Goal: Task Accomplishment & Management: Use online tool/utility

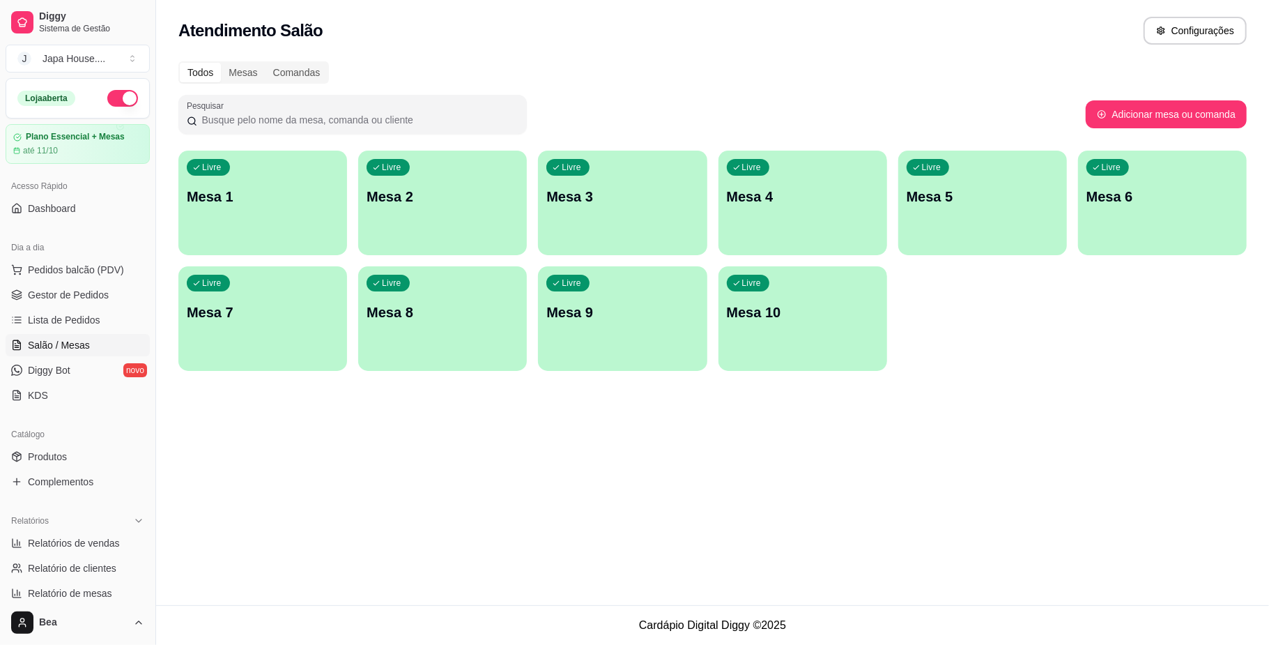
click at [226, 219] on div "Livre Mesa 1" at bounding box center [262, 195] width 169 height 88
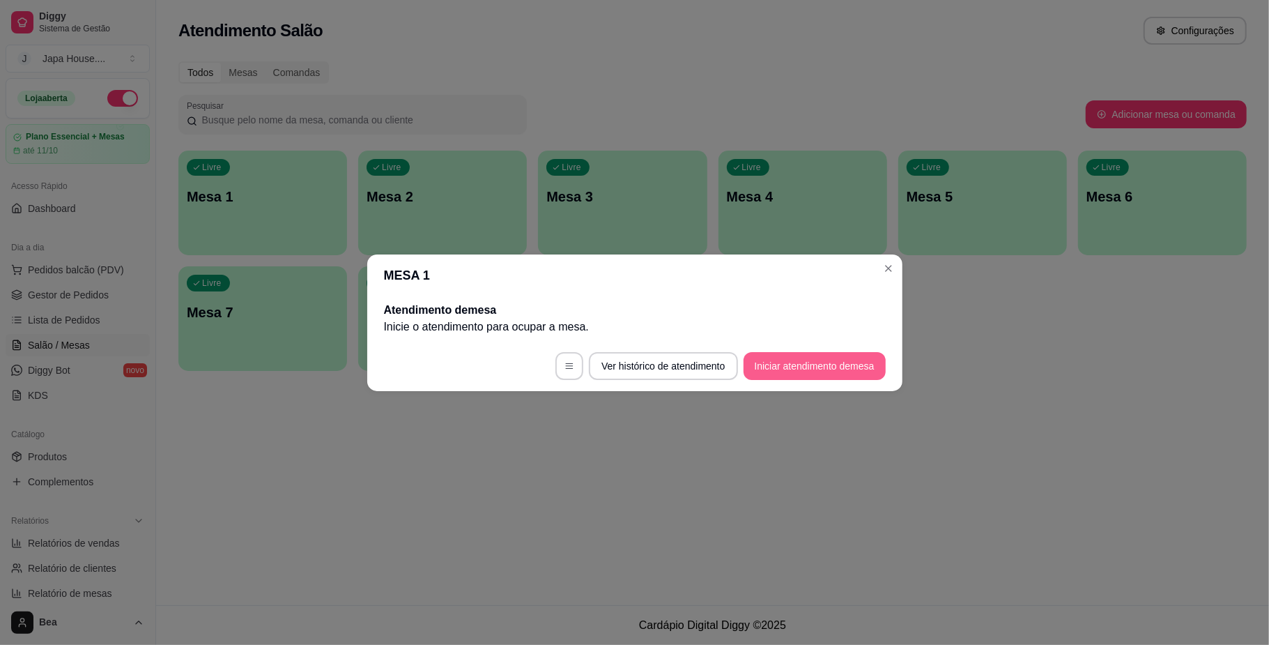
click at [793, 366] on button "Iniciar atendimento de mesa" at bounding box center [815, 366] width 142 height 28
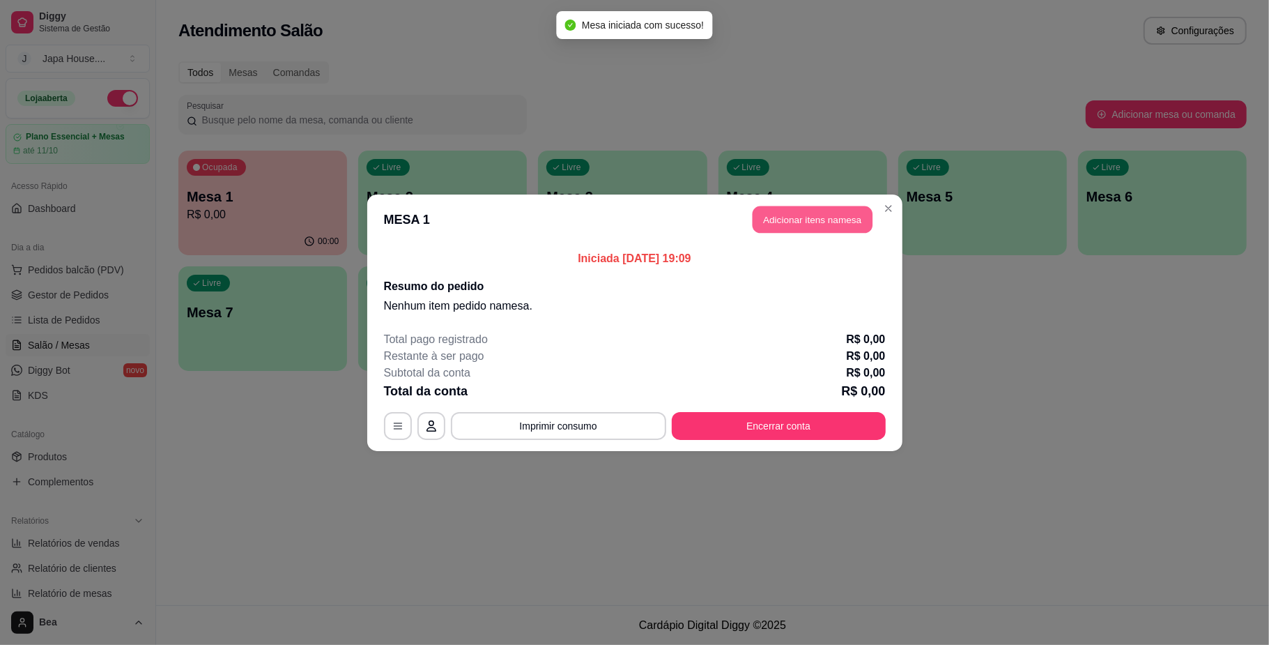
click at [817, 221] on button "Adicionar itens na mesa" at bounding box center [813, 219] width 120 height 27
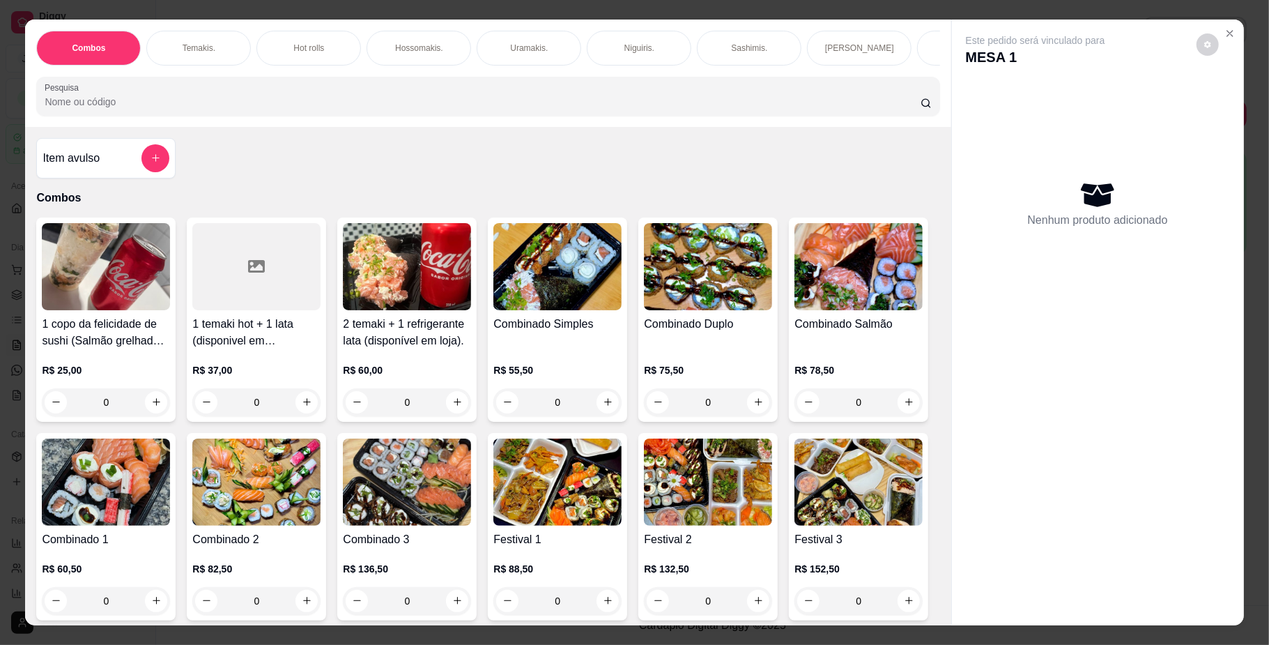
scroll to position [0, 791]
click at [498, 47] on p "Yakisoba" at bounding box center [509, 48] width 33 height 11
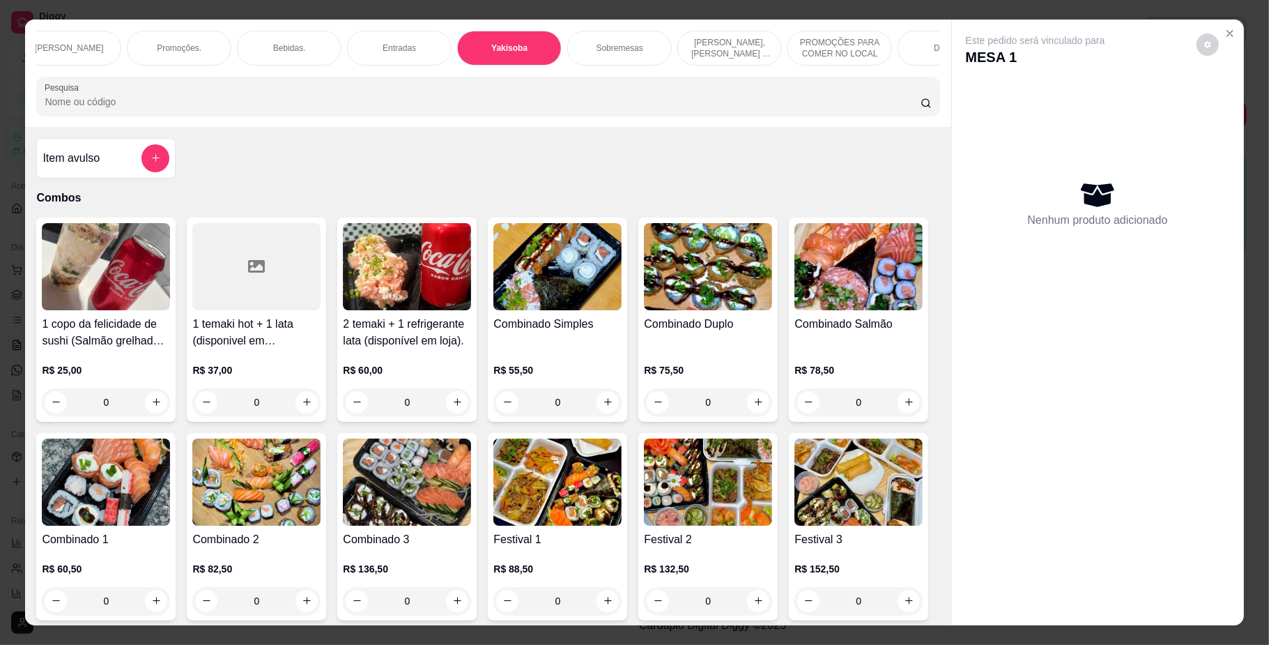
scroll to position [25, 0]
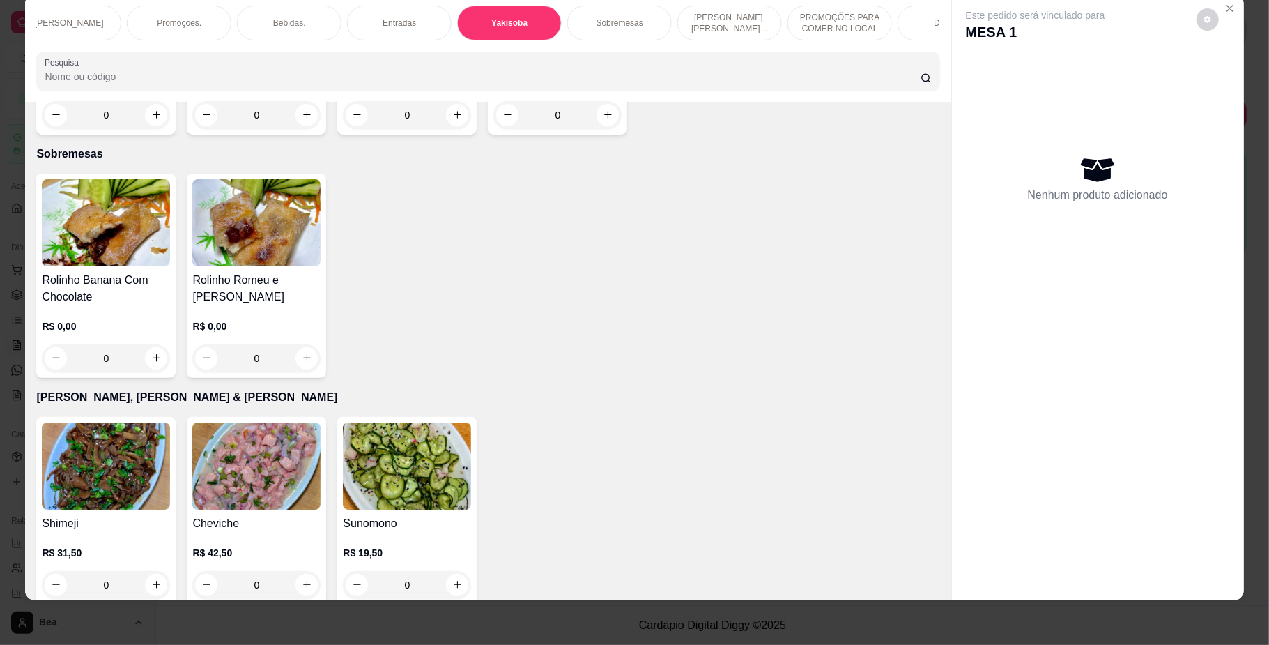
click at [151, 129] on div "0" at bounding box center [106, 115] width 128 height 28
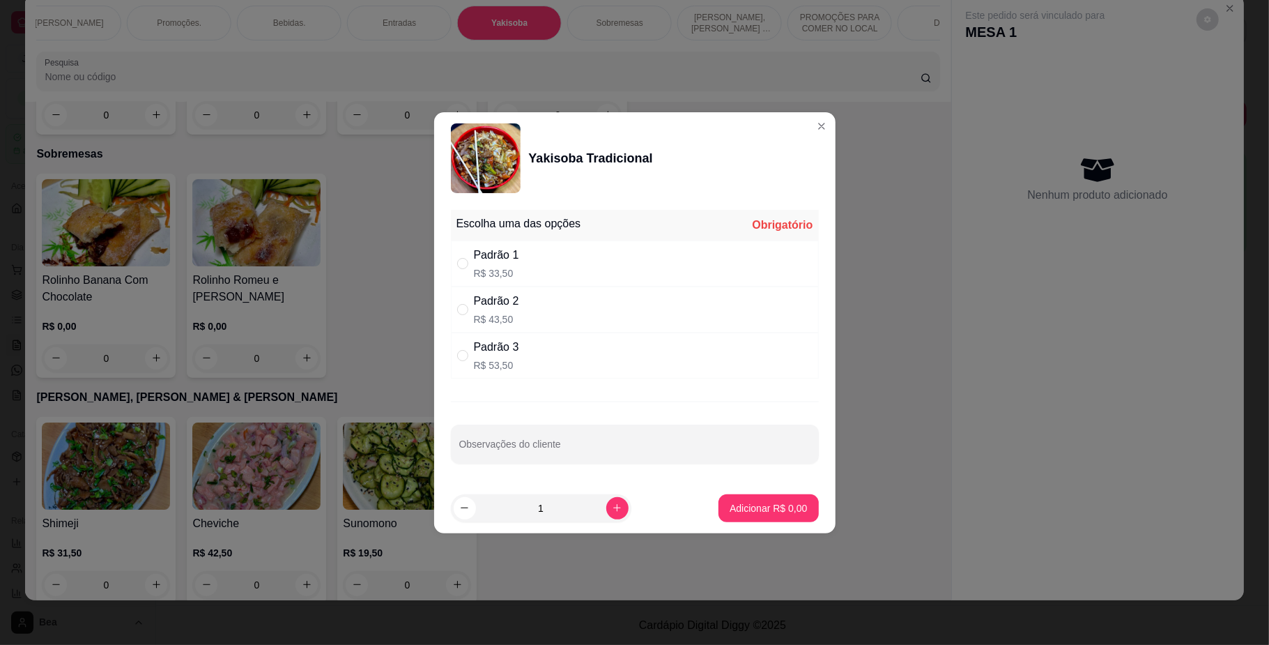
click at [559, 358] on div "Padrão 3 R$ 53,50" at bounding box center [635, 356] width 368 height 46
radio input "true"
click at [757, 508] on p "Adicionar R$ 53,50" at bounding box center [765, 508] width 83 height 14
type input "1"
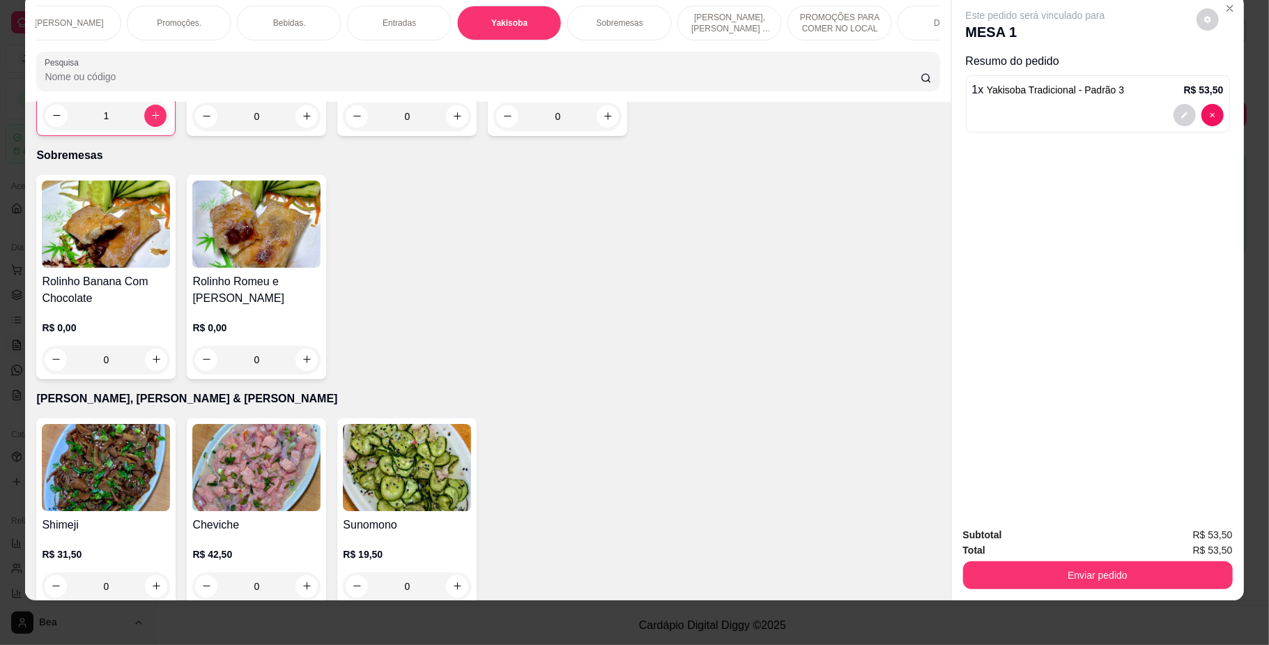
scroll to position [0, 0]
click at [96, 21] on p "Combos" at bounding box center [88, 22] width 31 height 11
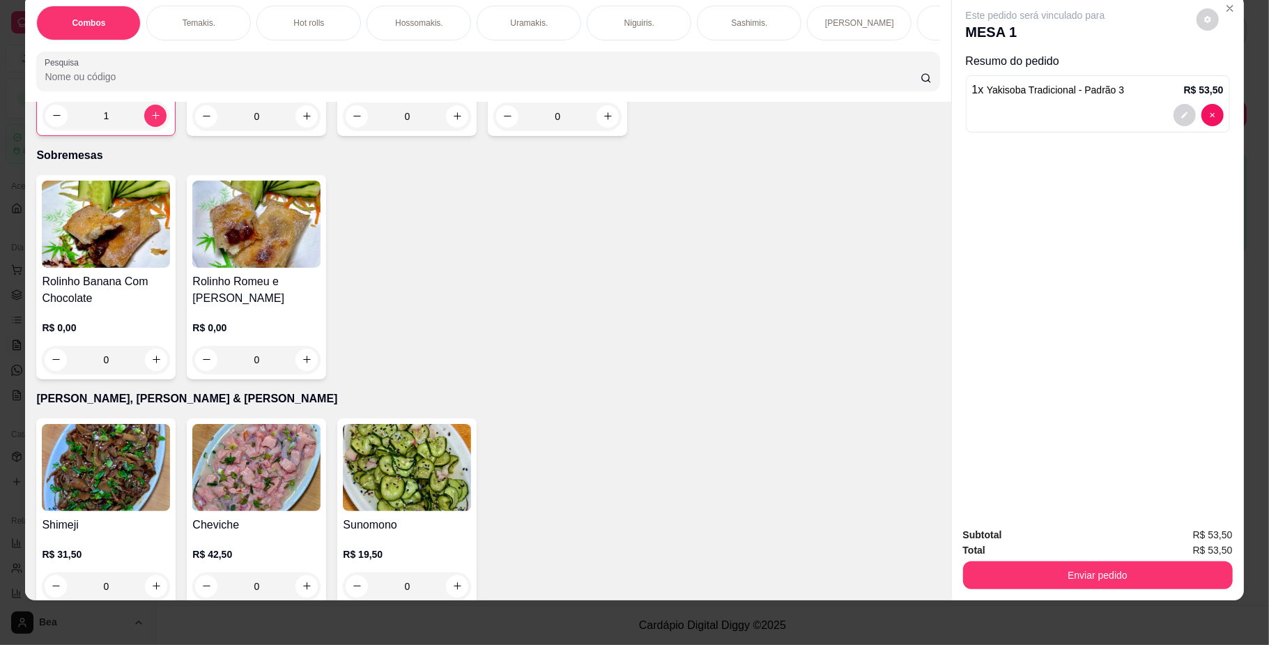
scroll to position [63, 0]
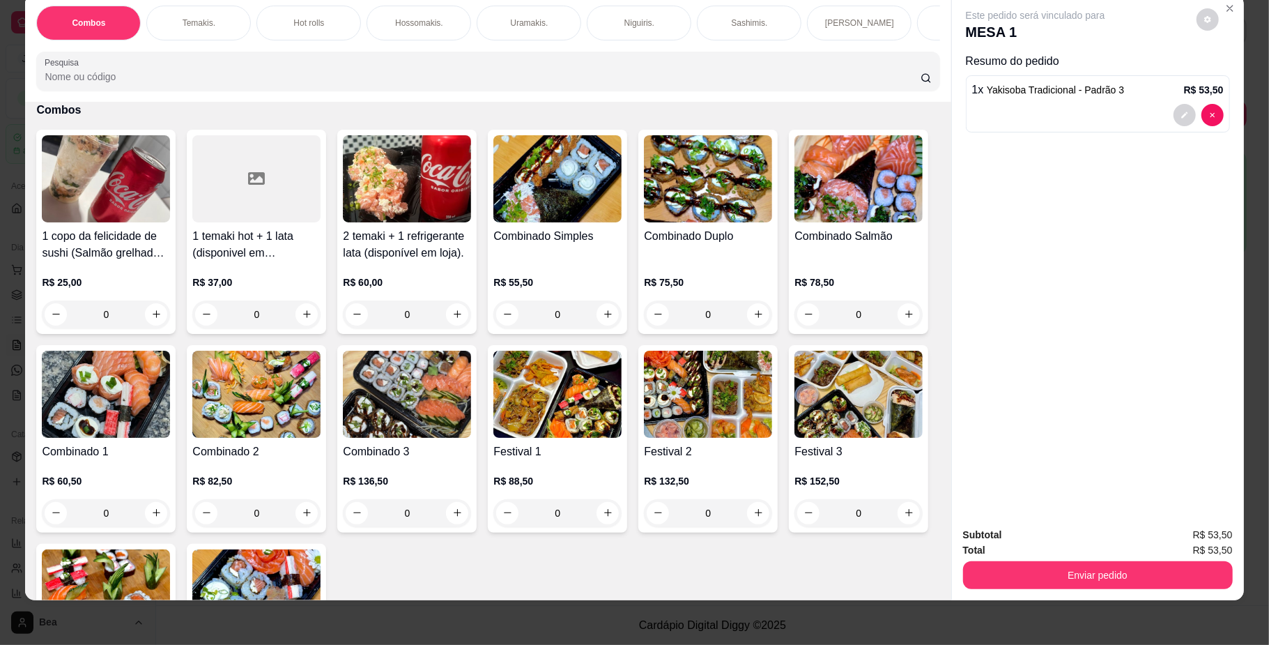
click at [753, 328] on div "0" at bounding box center [708, 314] width 128 height 28
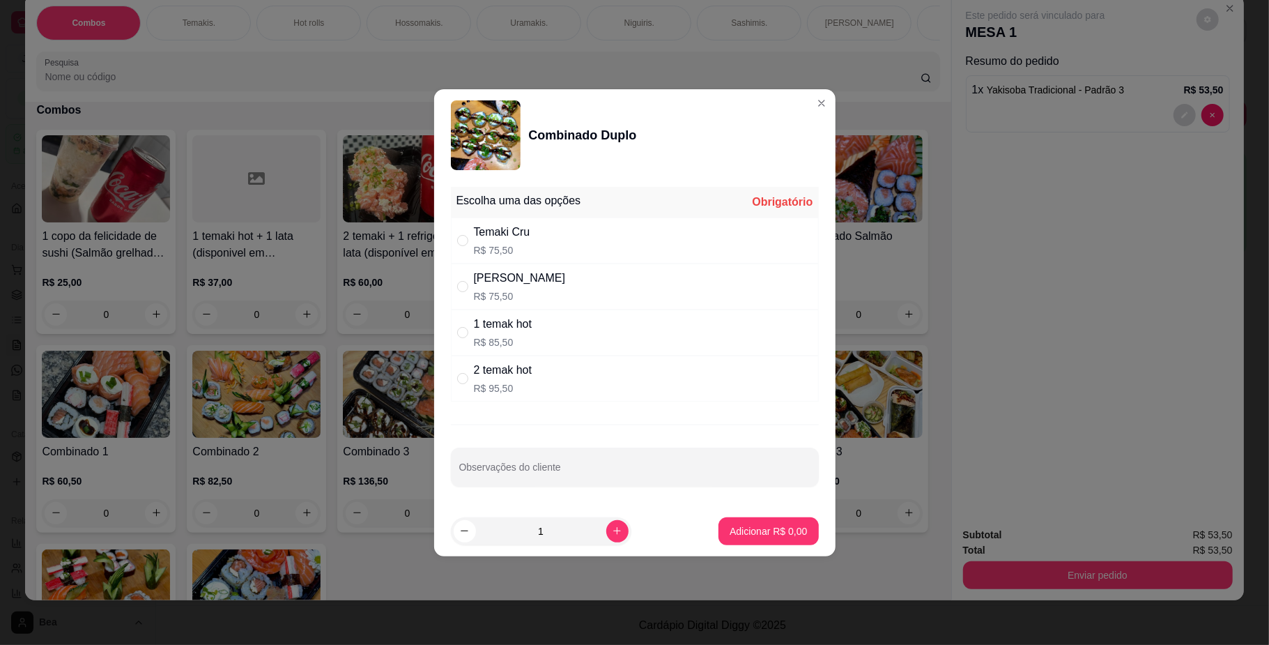
click at [536, 289] on p "R$ 75,50" at bounding box center [520, 296] width 92 height 14
radio input "true"
click at [773, 528] on p "Adicionar R$ 75,50" at bounding box center [765, 531] width 83 height 14
type input "1"
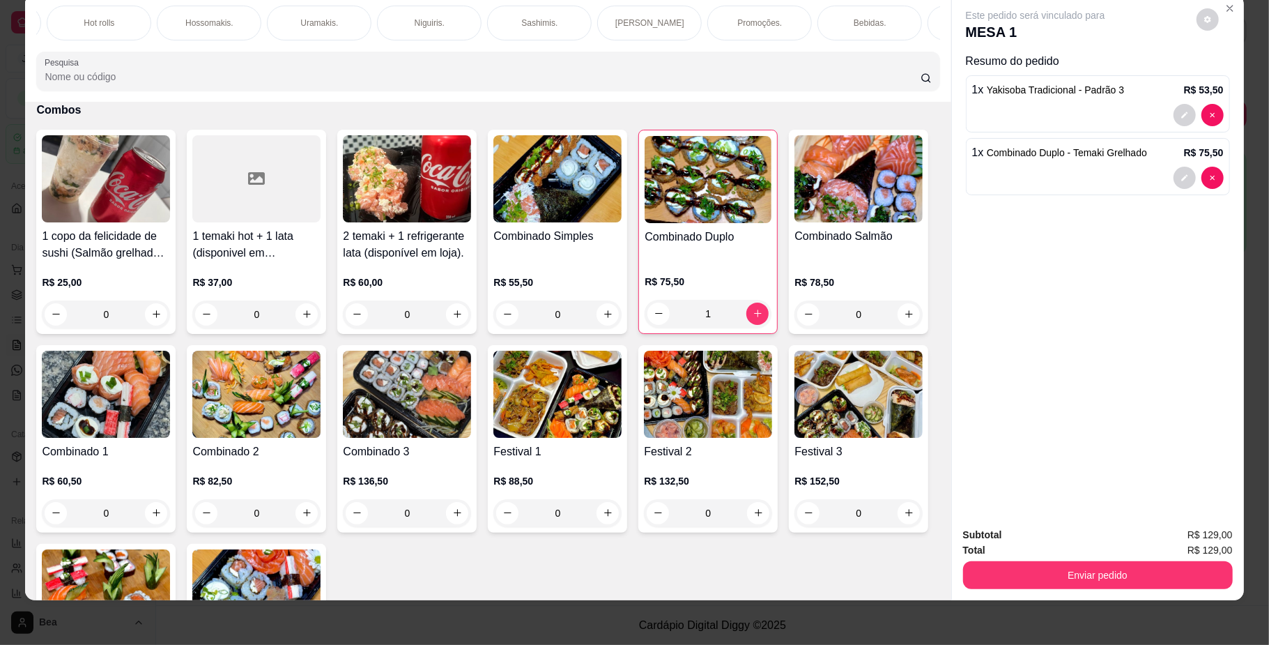
scroll to position [0, 304]
click at [742, 26] on div "Bebidas." at bounding box center [776, 23] width 105 height 35
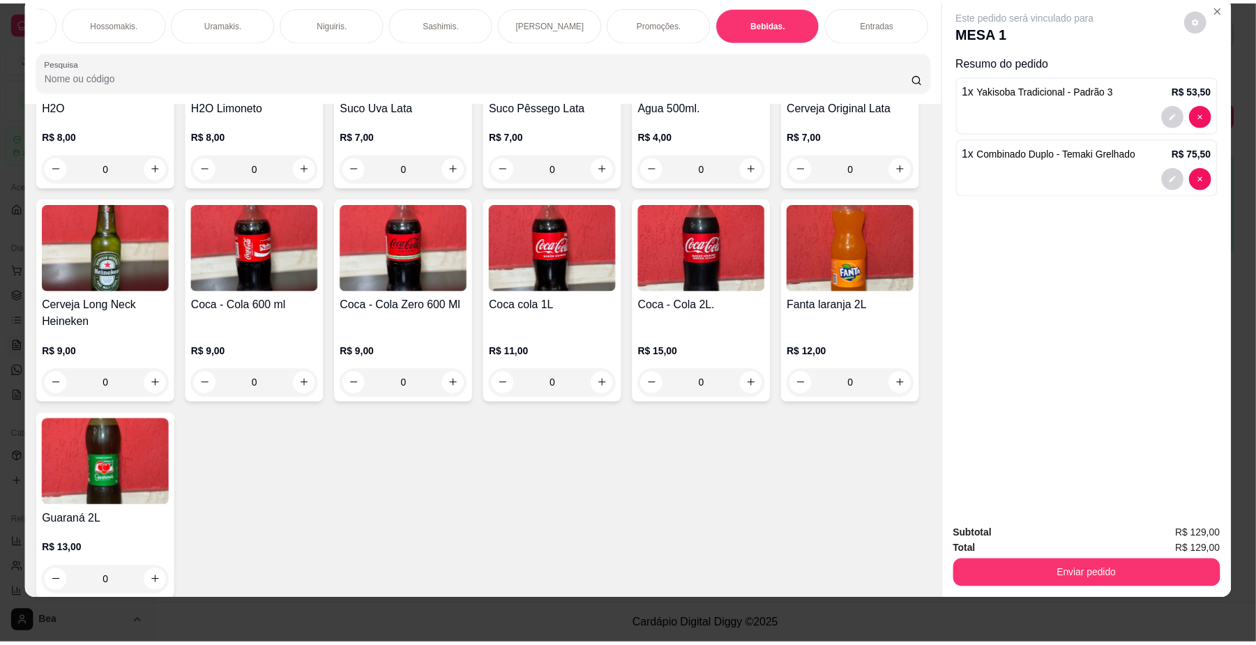
scroll to position [3183, 0]
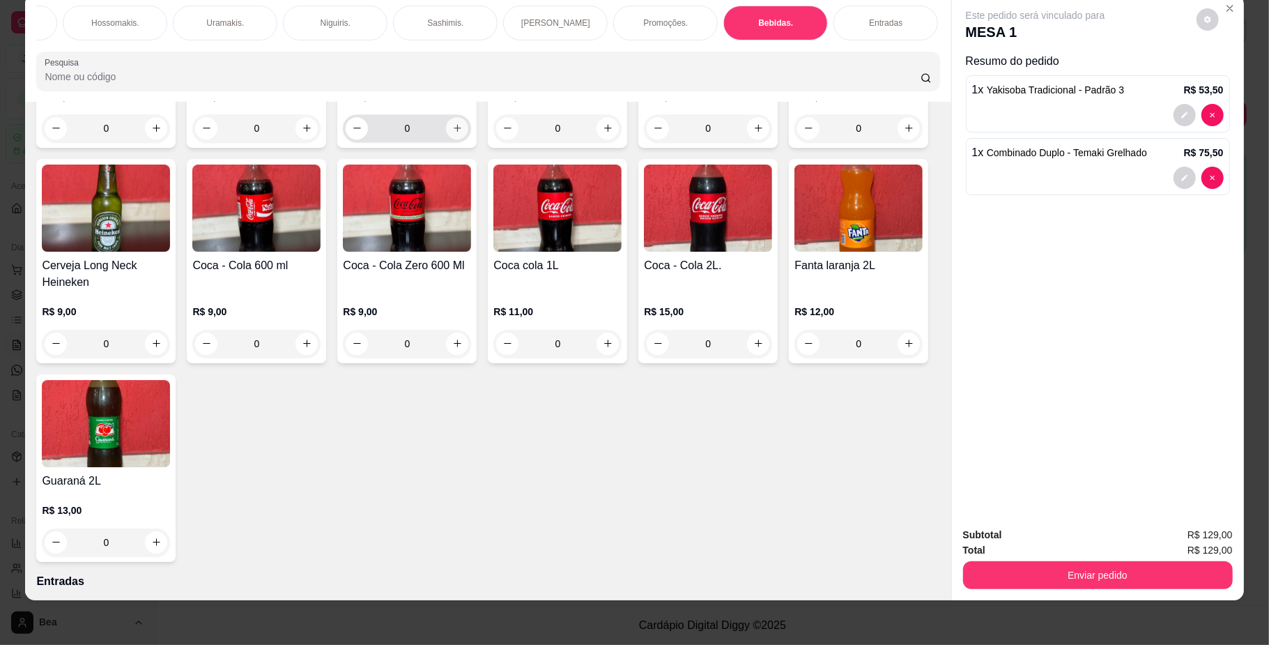
click at [463, 133] on icon "increase-product-quantity" at bounding box center [457, 128] width 10 height 10
type input "1"
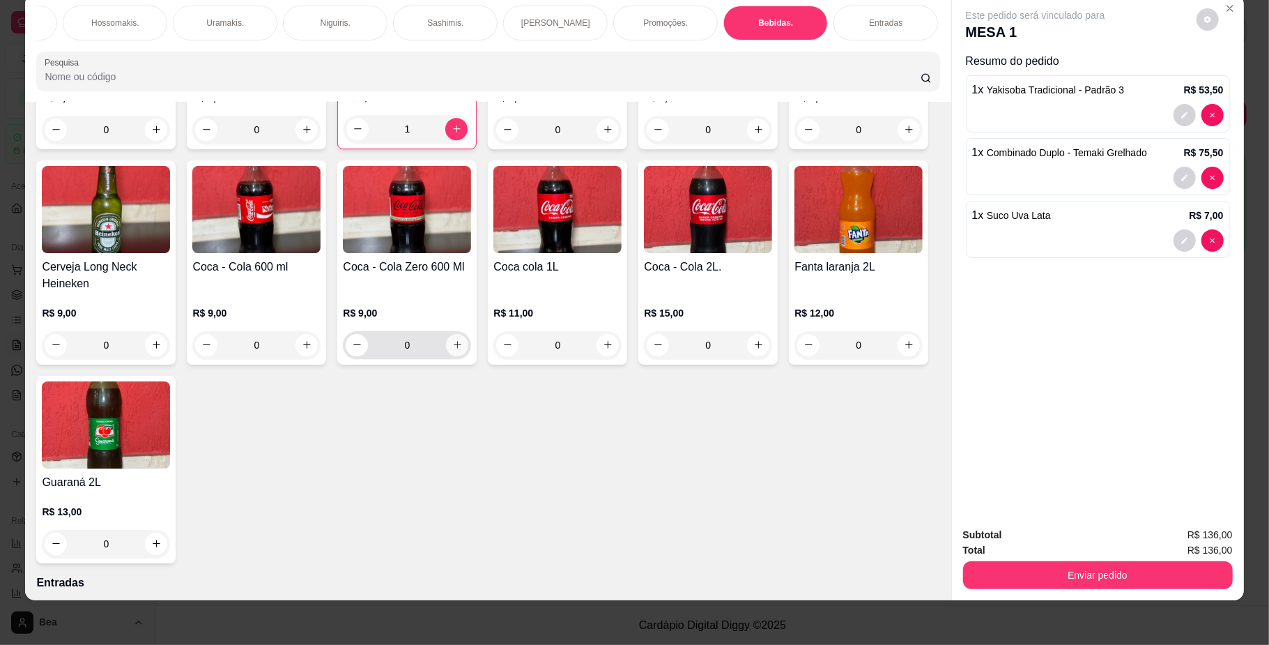
click at [463, 350] on icon "increase-product-quantity" at bounding box center [457, 345] width 10 height 10
type input "1"
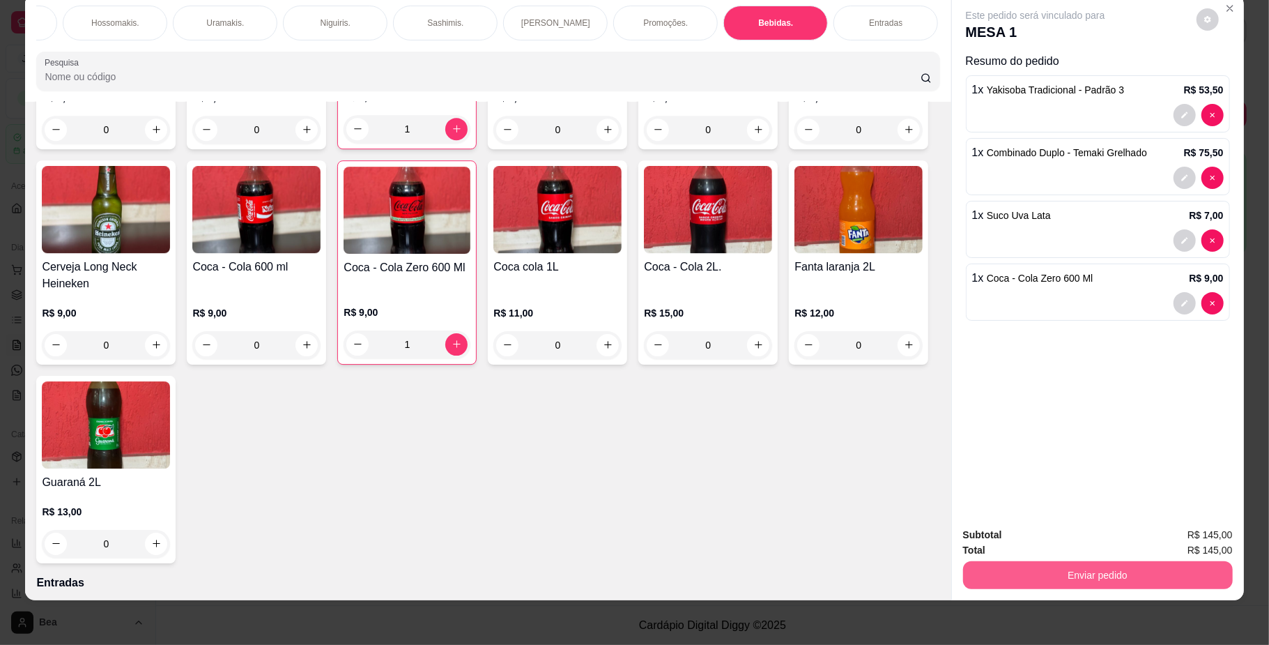
click at [1105, 578] on button "Enviar pedido" at bounding box center [1098, 575] width 270 height 28
click at [1183, 544] on button "Enviar pedido" at bounding box center [1195, 541] width 77 height 26
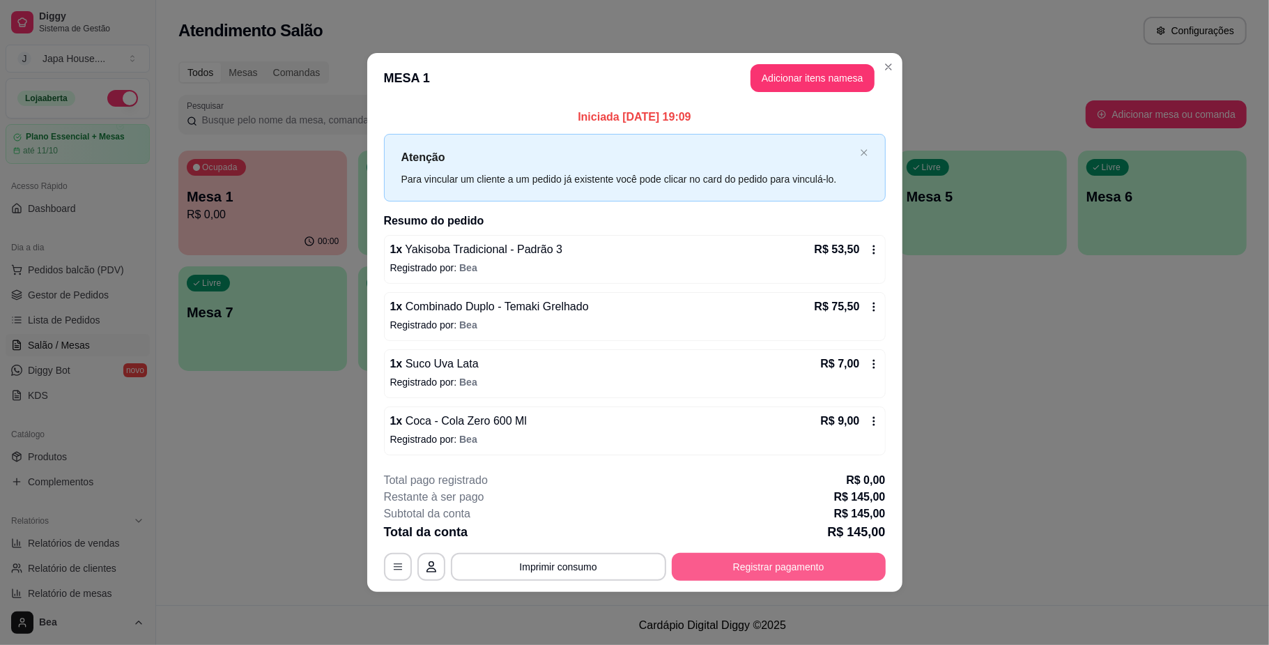
click at [798, 562] on button "Registrar pagamento" at bounding box center [779, 567] width 214 height 28
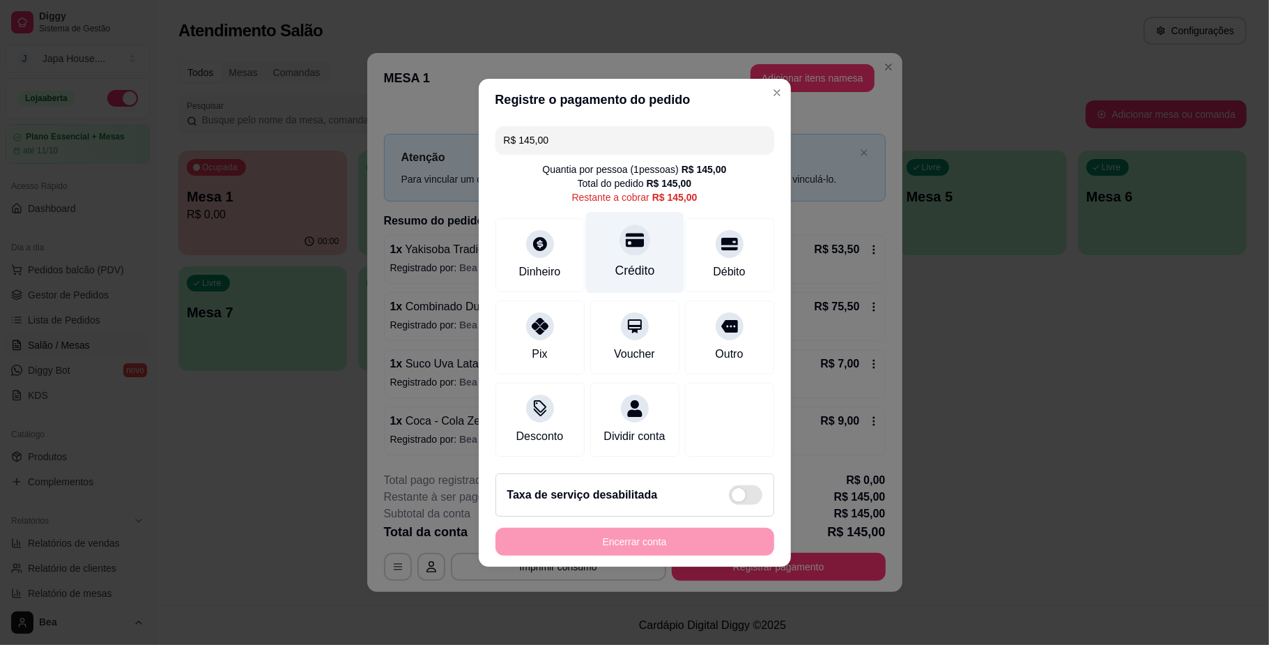
click at [639, 264] on div "Crédito" at bounding box center [635, 270] width 40 height 18
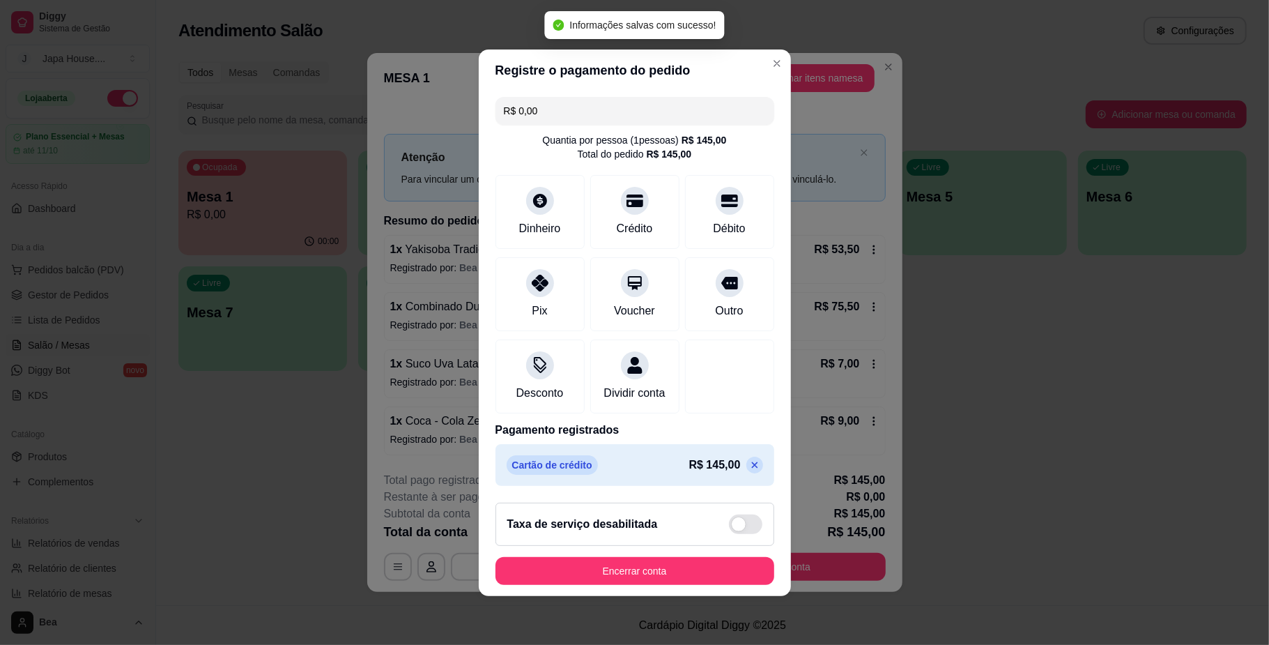
type input "R$ 0,00"
click at [664, 576] on button "Encerrar conta" at bounding box center [635, 570] width 270 height 27
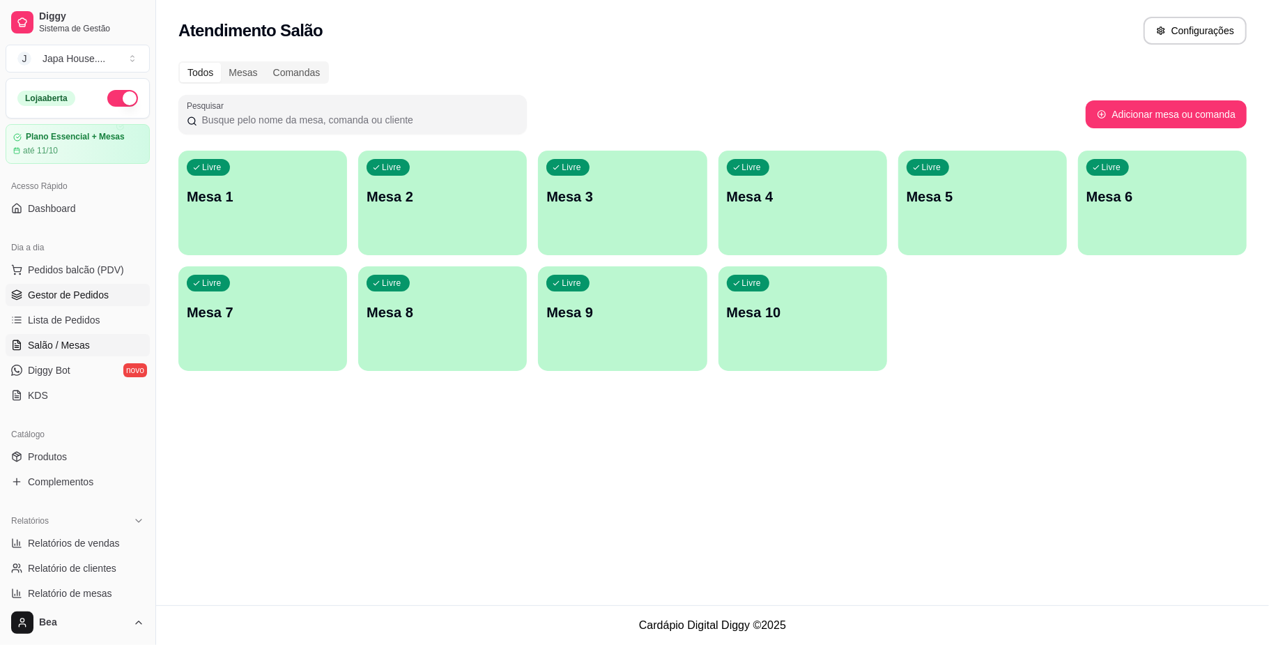
click at [89, 296] on span "Gestor de Pedidos" at bounding box center [68, 295] width 81 height 14
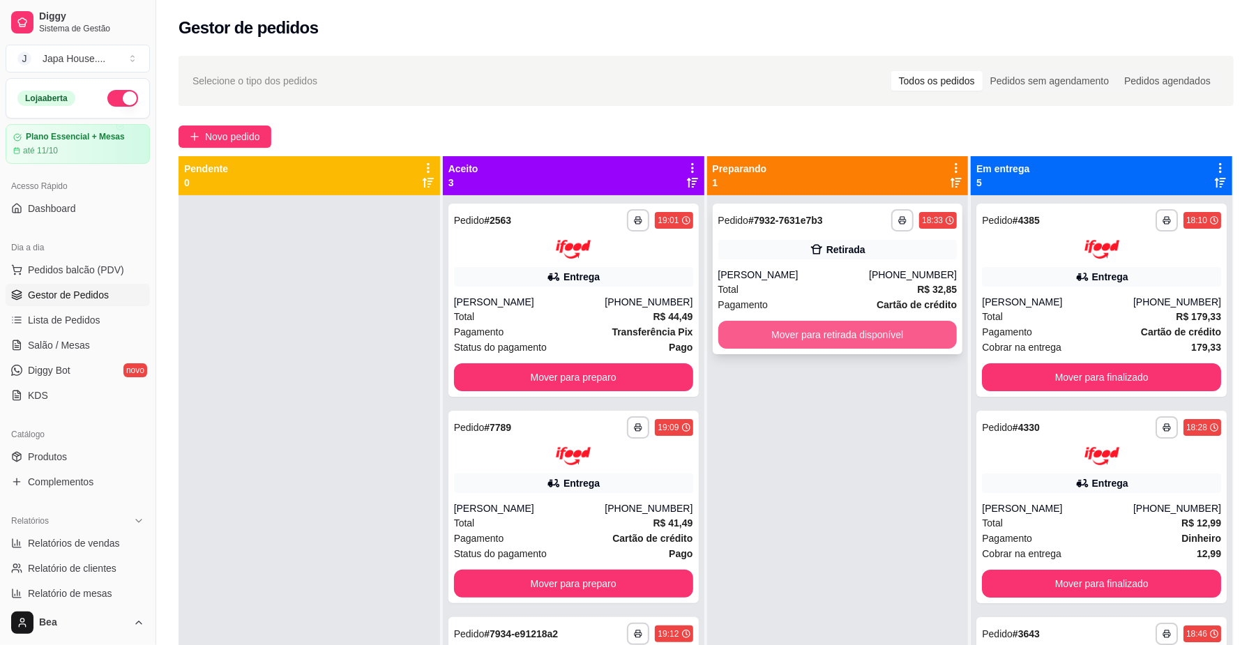
click at [834, 335] on button "Mover para retirada disponível" at bounding box center [837, 335] width 239 height 28
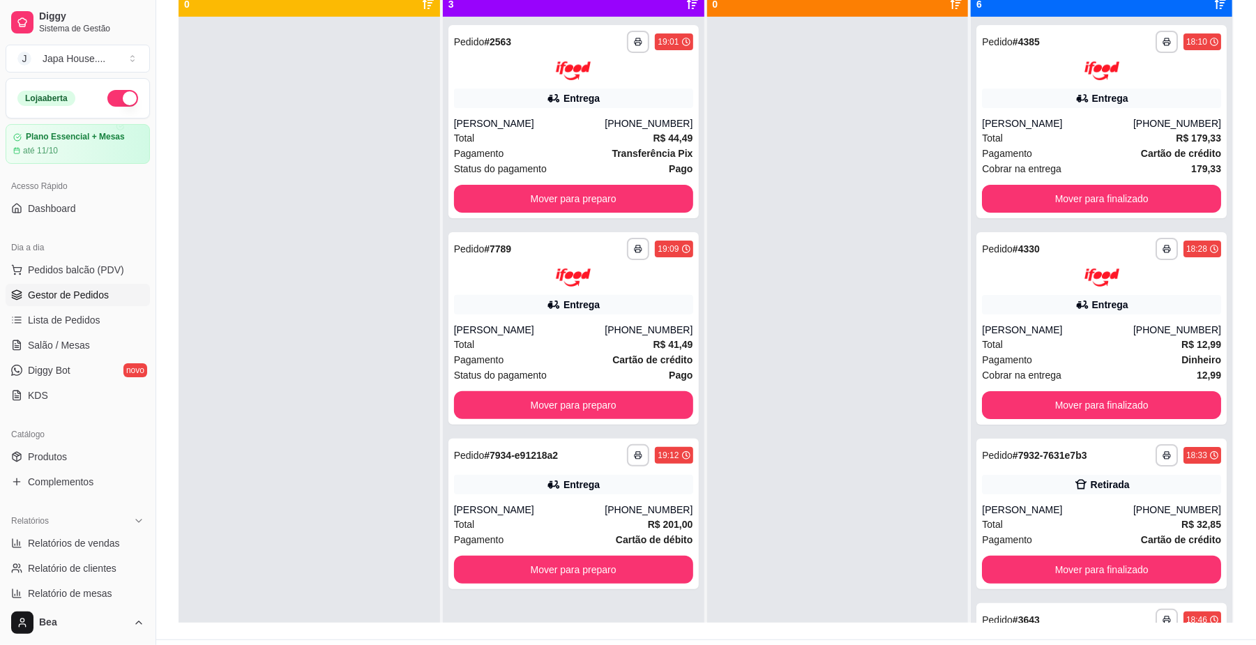
scroll to position [171, 0]
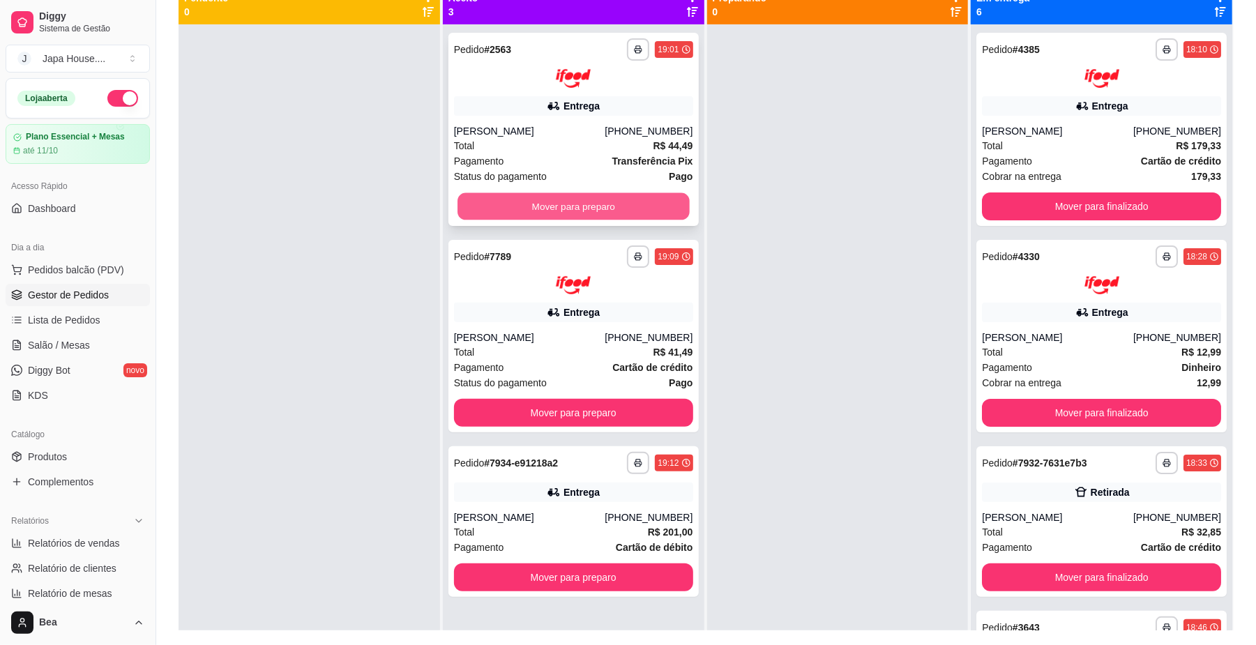
click at [614, 210] on button "Mover para preparo" at bounding box center [572, 205] width 231 height 27
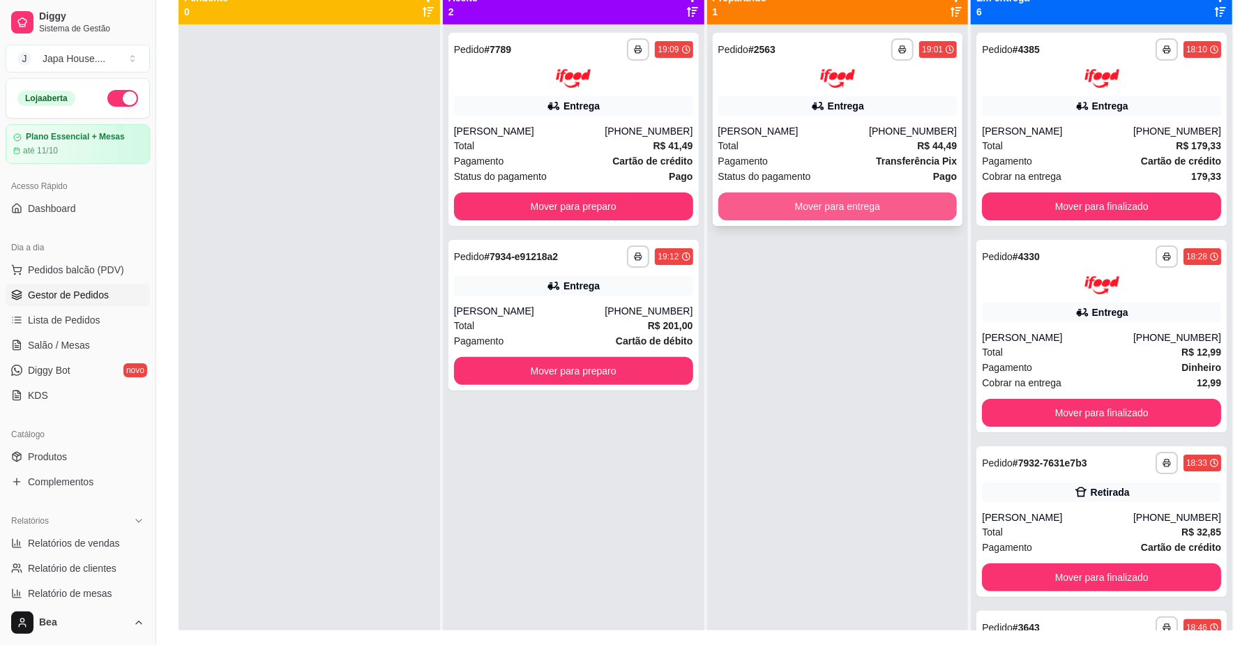
click at [751, 204] on button "Mover para entrega" at bounding box center [837, 206] width 239 height 28
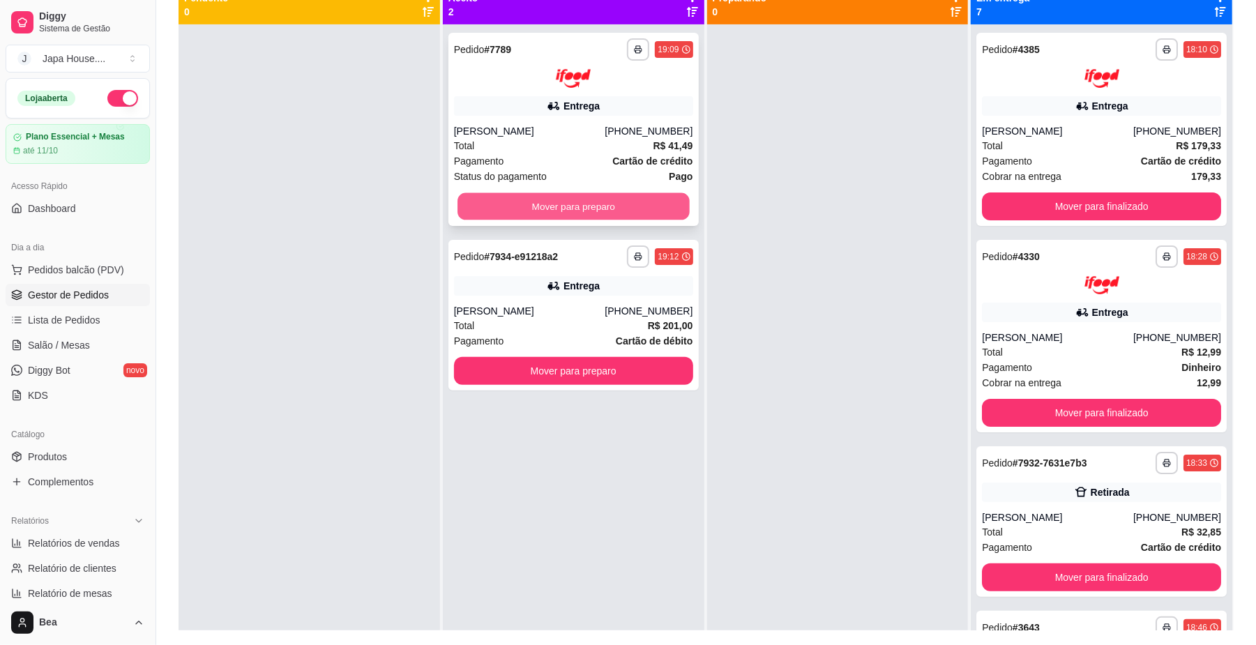
click at [669, 213] on button "Mover para preparo" at bounding box center [572, 205] width 231 height 27
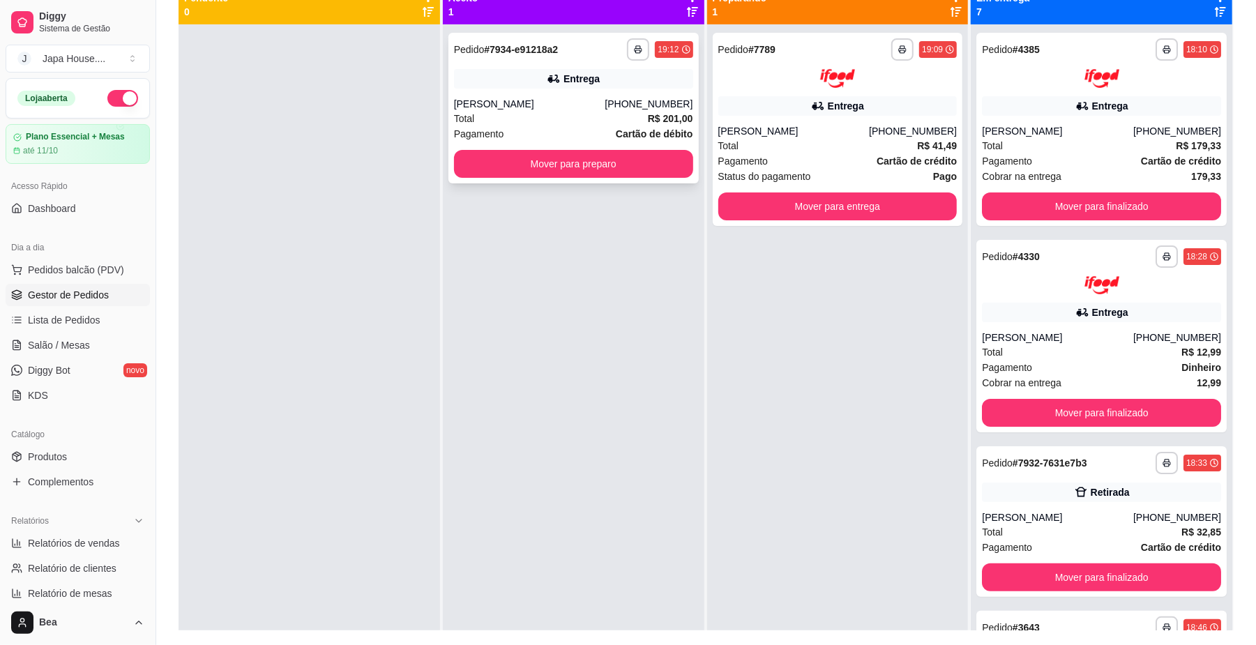
click at [645, 165] on button "Mover para preparo" at bounding box center [573, 164] width 239 height 28
